Goal: Task Accomplishment & Management: Use online tool/utility

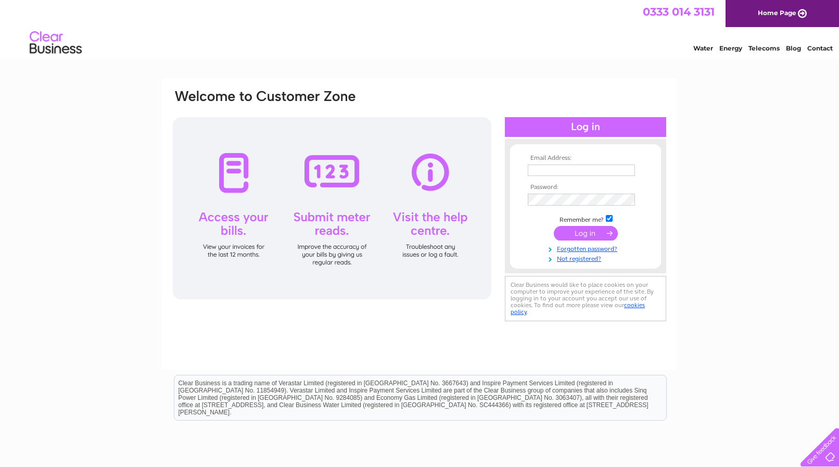
click at [538, 168] on input "text" at bounding box center [581, 169] width 107 height 11
type input "dave.adey@yahoo.co.uk"
click at [579, 236] on input "submit" at bounding box center [586, 234] width 64 height 15
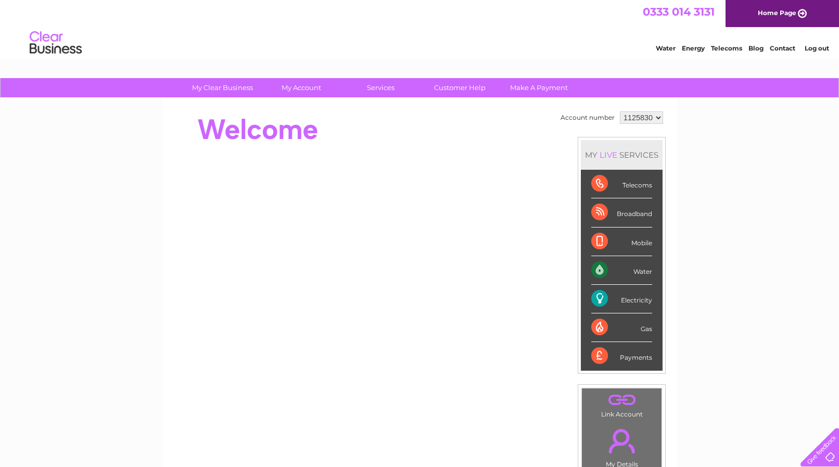
click at [636, 300] on div "Electricity" at bounding box center [621, 299] width 61 height 29
click at [600, 296] on div "Electricity" at bounding box center [621, 299] width 61 height 29
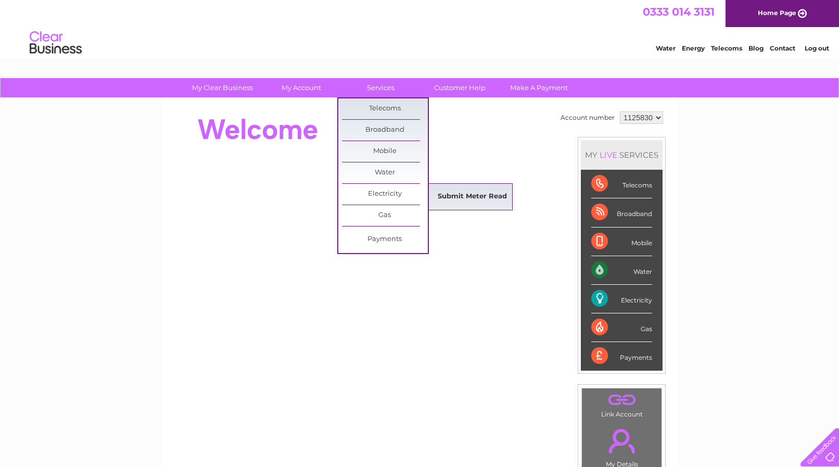
click at [469, 196] on link "Submit Meter Read" at bounding box center [472, 196] width 86 height 21
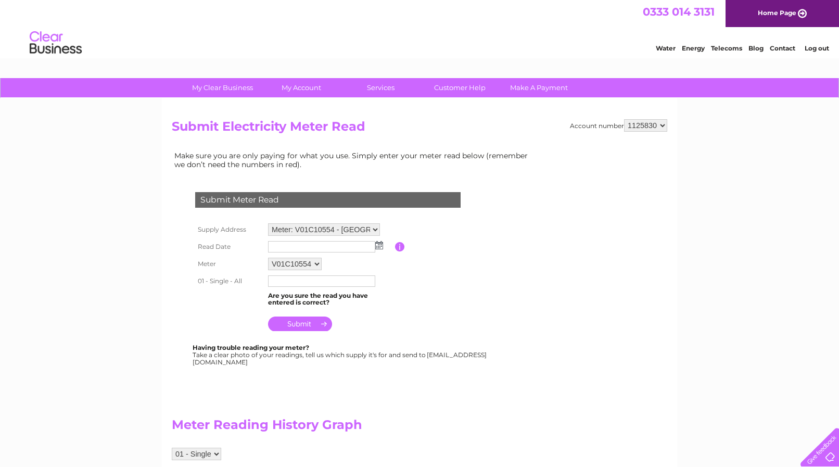
click at [380, 246] on img at bounding box center [379, 245] width 8 height 8
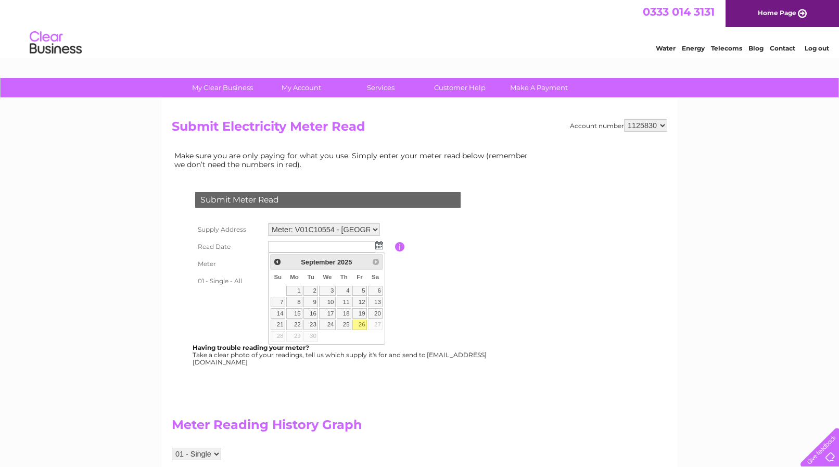
click at [360, 323] on link "26" at bounding box center [359, 325] width 15 height 10
type input "2025/09/26"
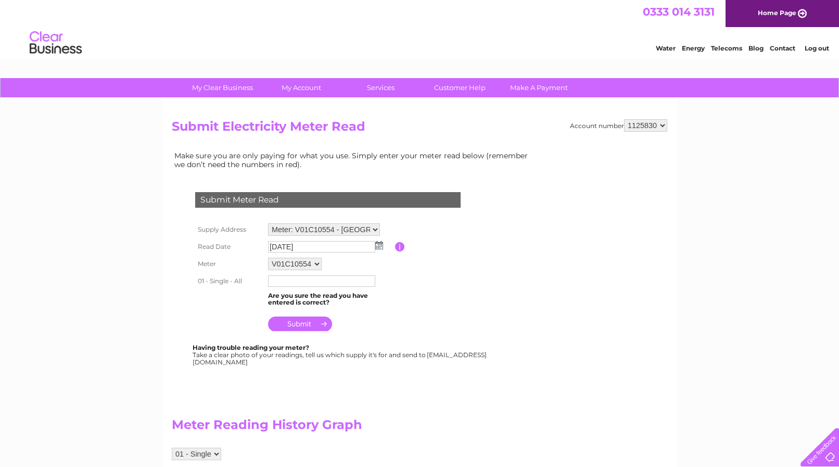
click at [308, 286] on input "text" at bounding box center [321, 280] width 107 height 11
type input "368688"
click at [293, 325] on input "submit" at bounding box center [300, 324] width 64 height 15
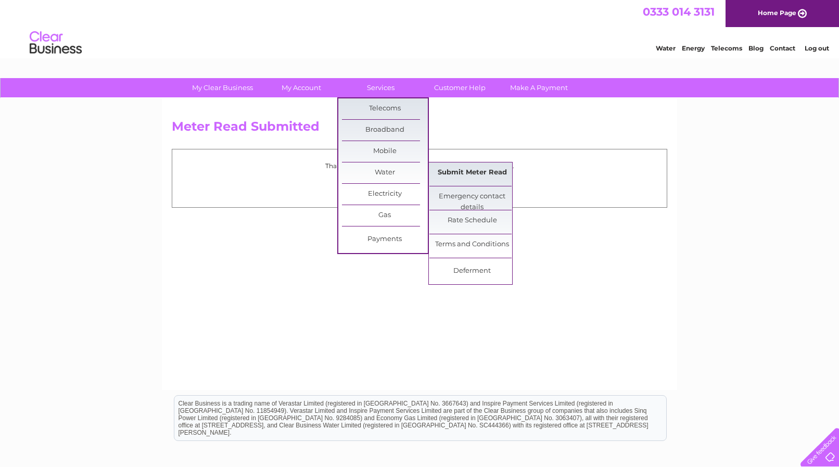
click at [474, 172] on link "Submit Meter Read" at bounding box center [472, 172] width 86 height 21
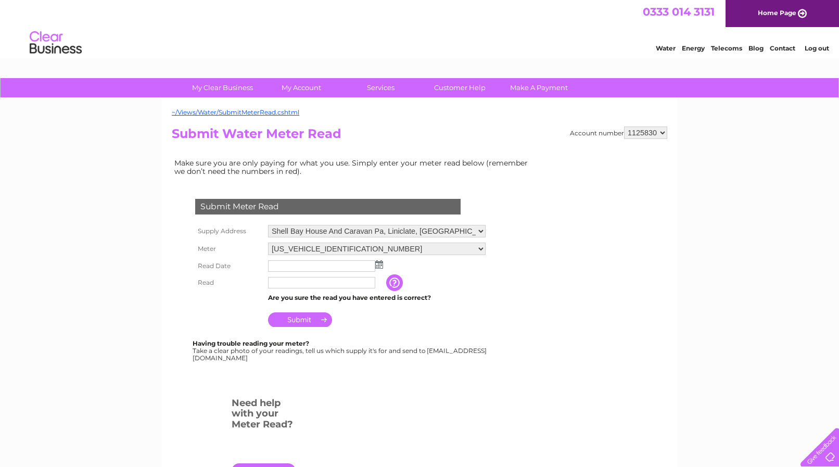
click at [377, 263] on img at bounding box center [379, 264] width 8 height 8
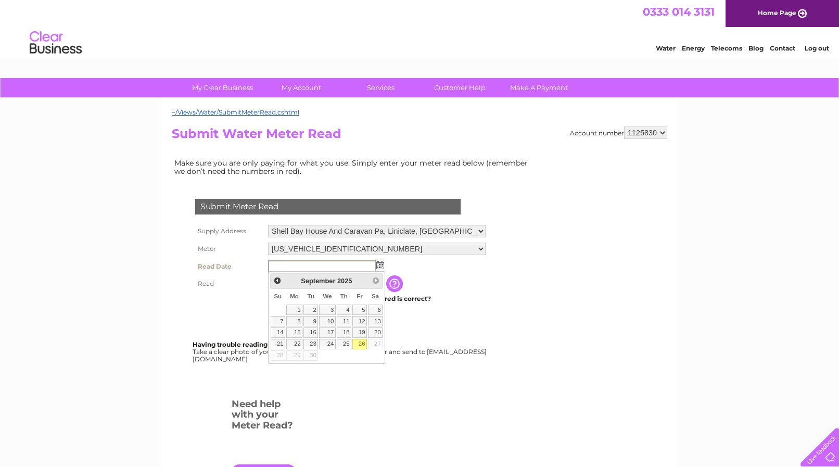
click at [359, 341] on link "26" at bounding box center [359, 344] width 15 height 10
type input "2025/09/26"
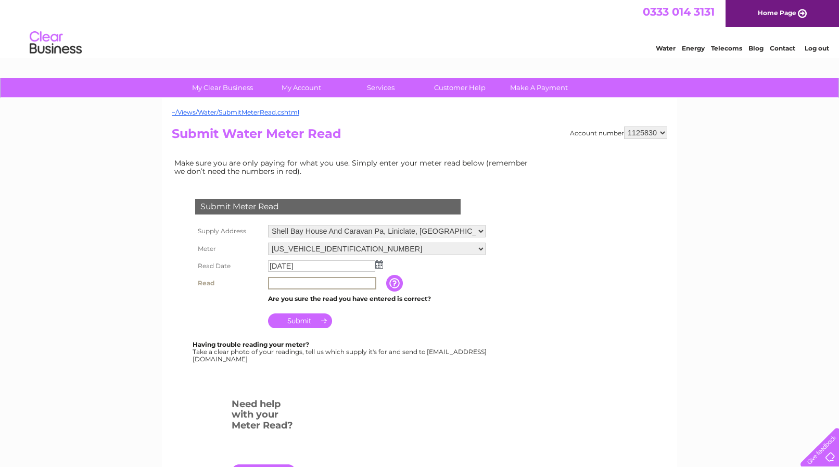
click at [284, 282] on input "text" at bounding box center [322, 283] width 108 height 12
type input "01630"
click at [304, 322] on input "Submit" at bounding box center [300, 319] width 64 height 15
